Goal: Transaction & Acquisition: Book appointment/travel/reservation

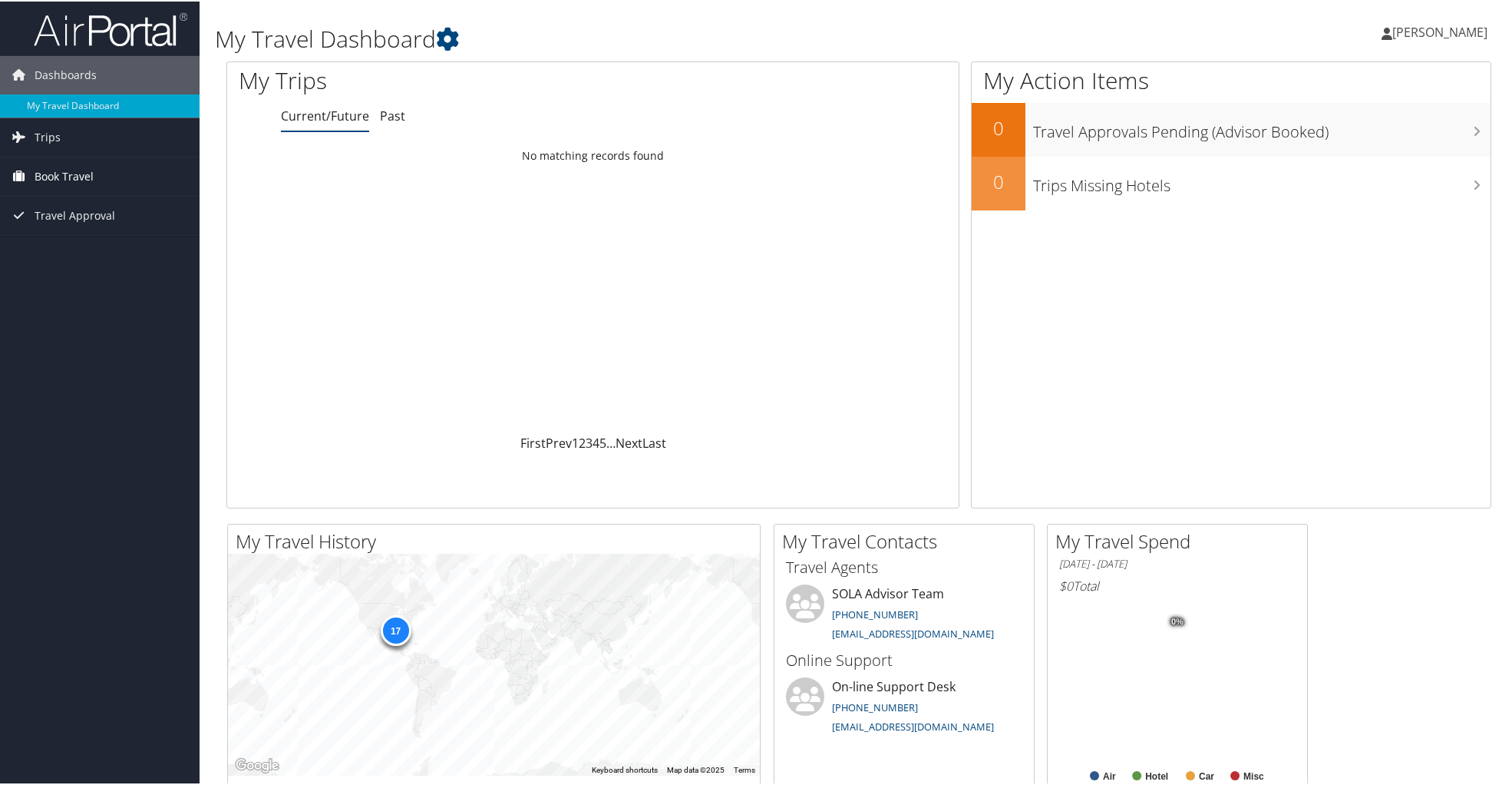
click at [56, 178] on span "Book Travel" at bounding box center [64, 175] width 59 height 38
click at [78, 237] on link "Book/Manage Online Trips" at bounding box center [99, 229] width 199 height 23
